Goal: Check status: Check status

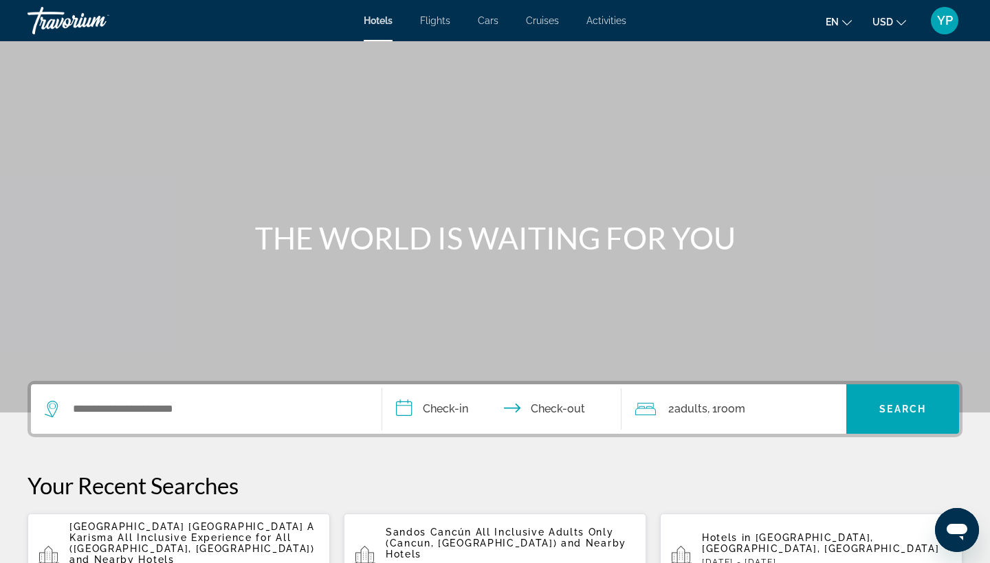
click at [952, 22] on span "YP" at bounding box center [945, 21] width 16 height 14
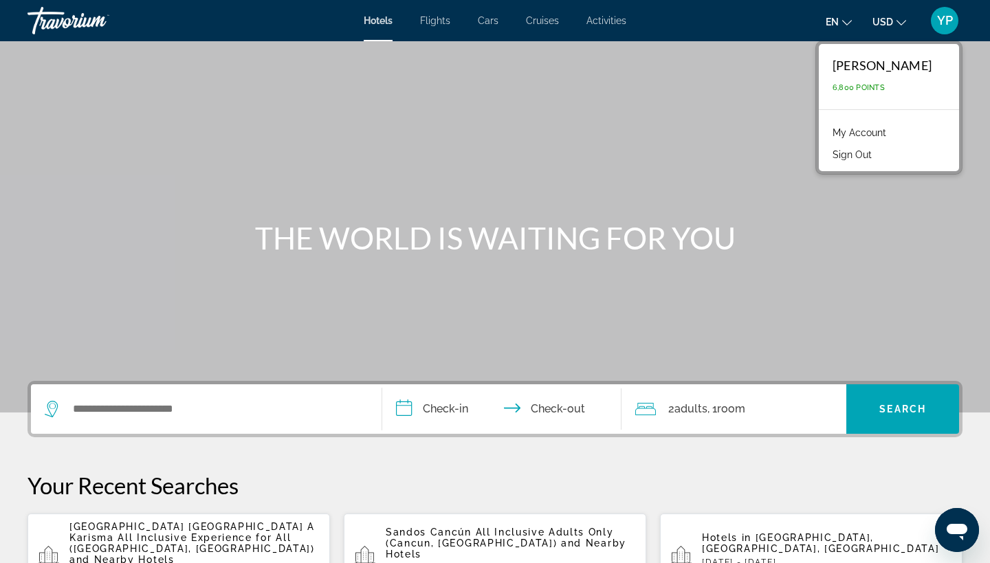
click at [880, 129] on link "My Account" at bounding box center [859, 133] width 67 height 18
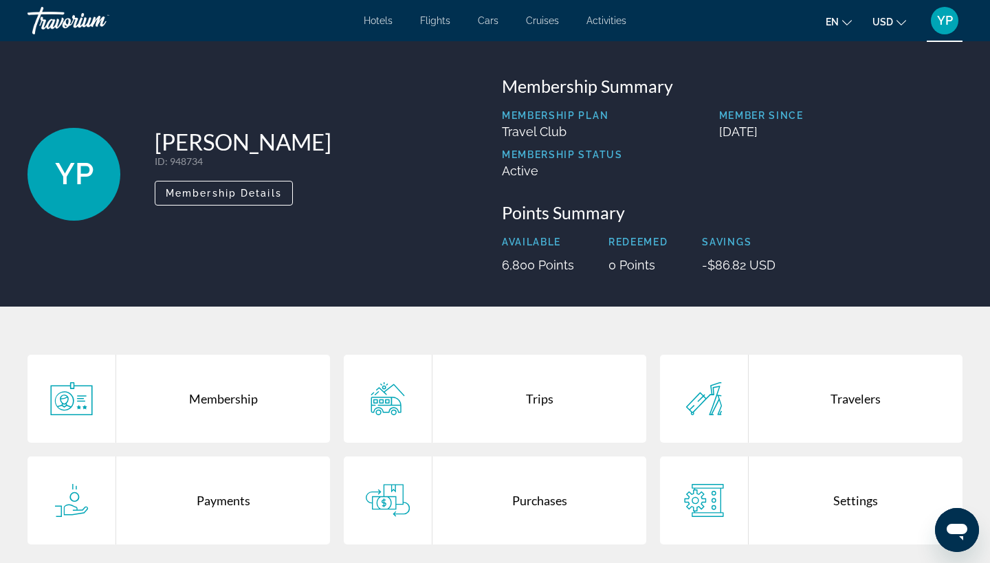
click at [545, 399] on div "Trips" at bounding box center [539, 399] width 214 height 88
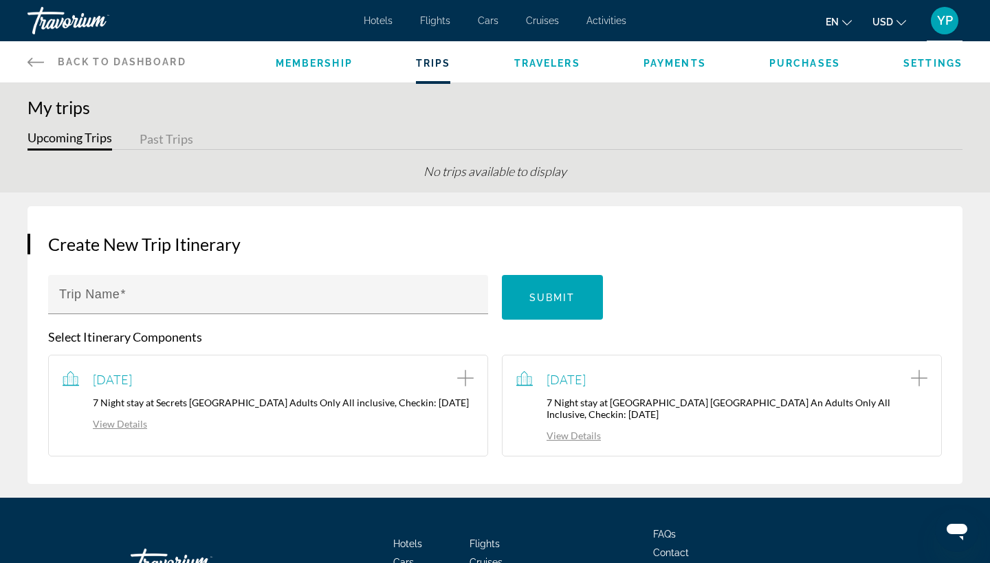
click at [581, 439] on link "View Details" at bounding box center [558, 436] width 85 height 12
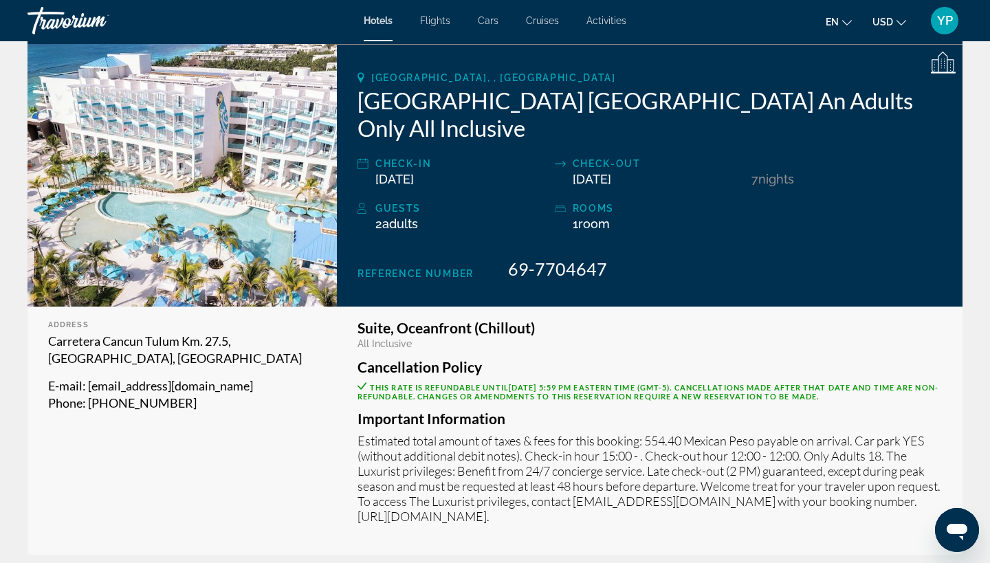
scroll to position [203, 0]
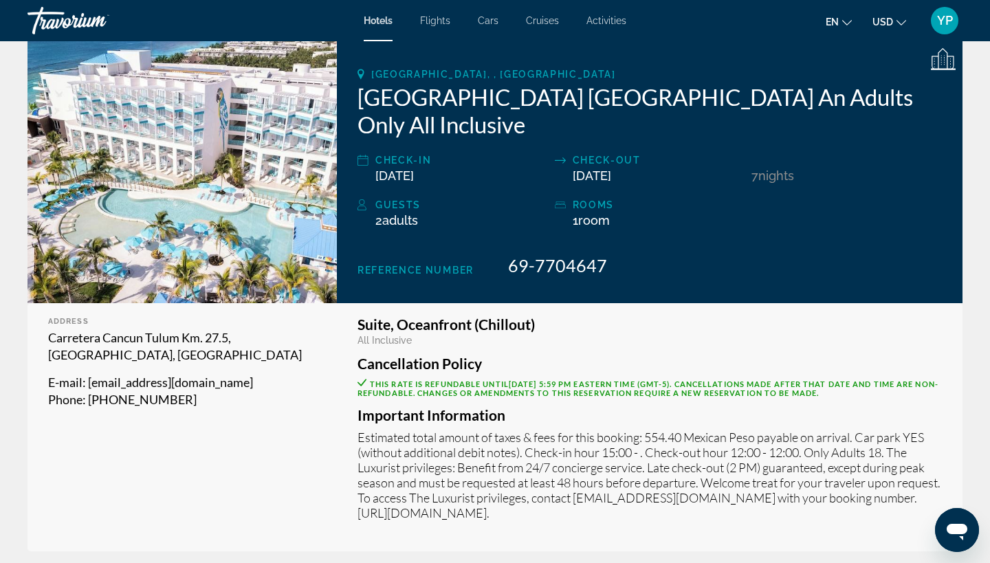
click at [527, 331] on h3 "Suite, Oceanfront (Chillout)" at bounding box center [650, 324] width 584 height 15
